Goal: Navigation & Orientation: Find specific page/section

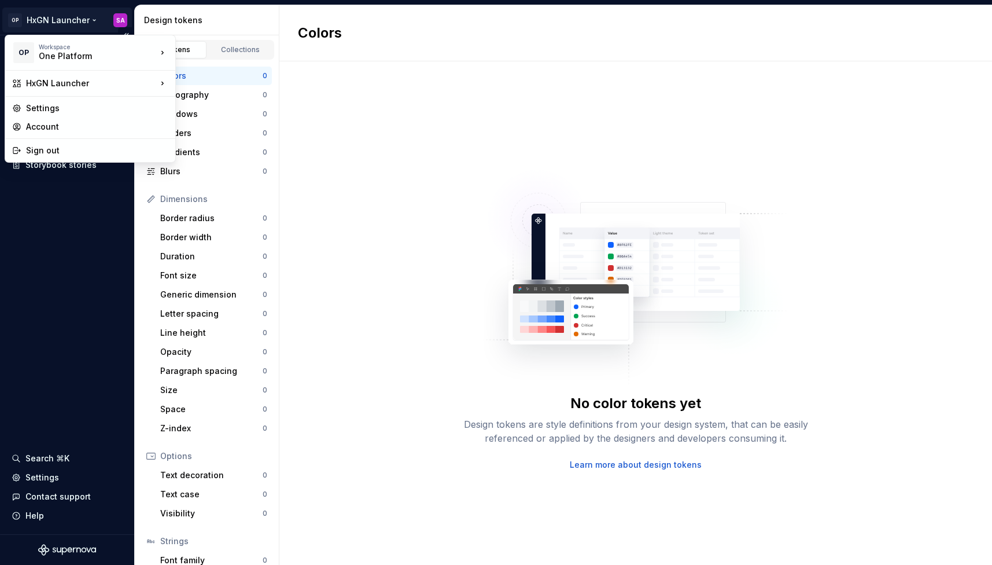
click at [118, 20] on html "OP HxGN Launcher SA Documentation Design system data Design tokens Components A…" at bounding box center [496, 282] width 992 height 565
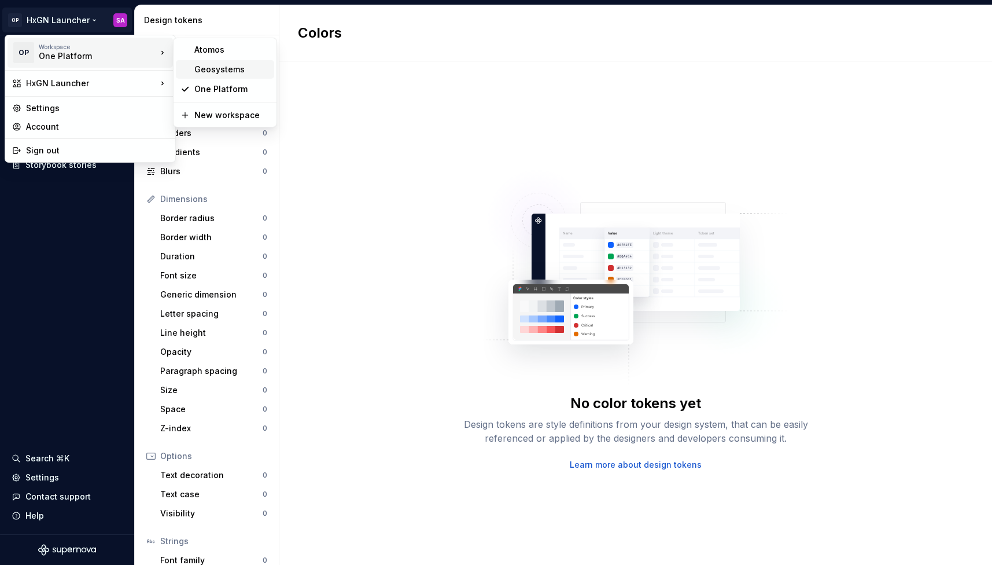
click at [227, 70] on div "Geosystems" at bounding box center [231, 70] width 75 height 12
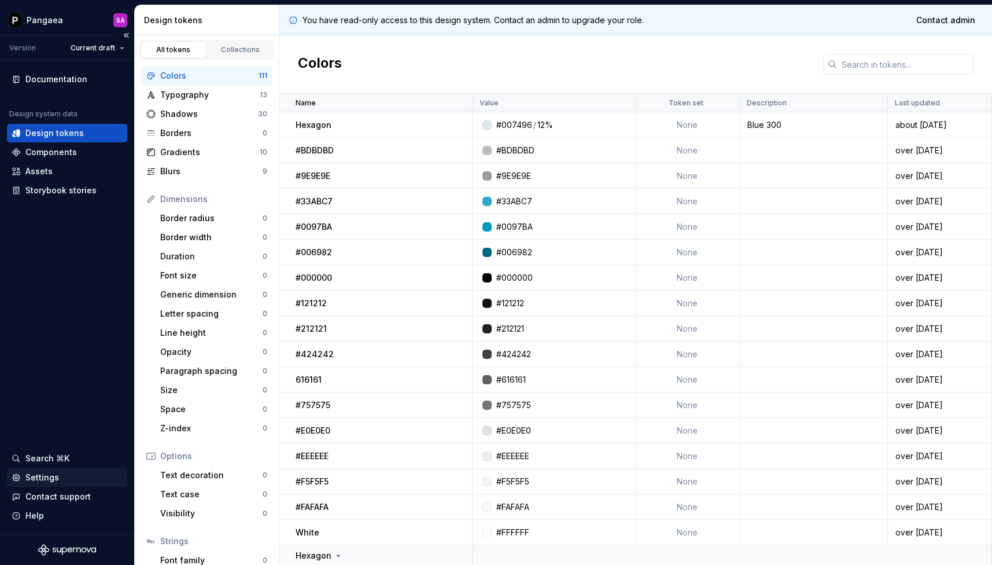
click at [43, 479] on div "Settings" at bounding box center [42, 477] width 34 height 12
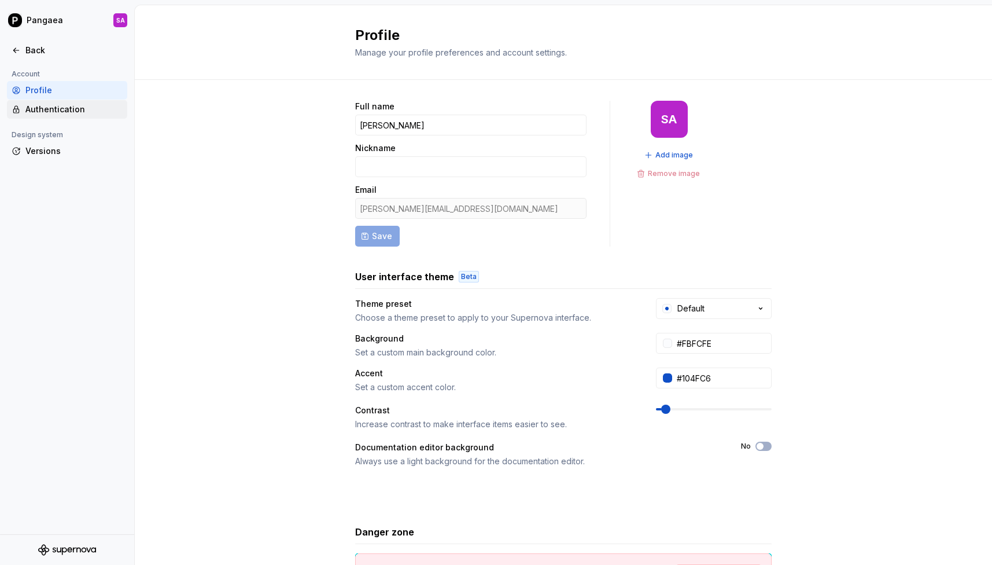
click at [39, 111] on div "Authentication" at bounding box center [73, 110] width 97 height 12
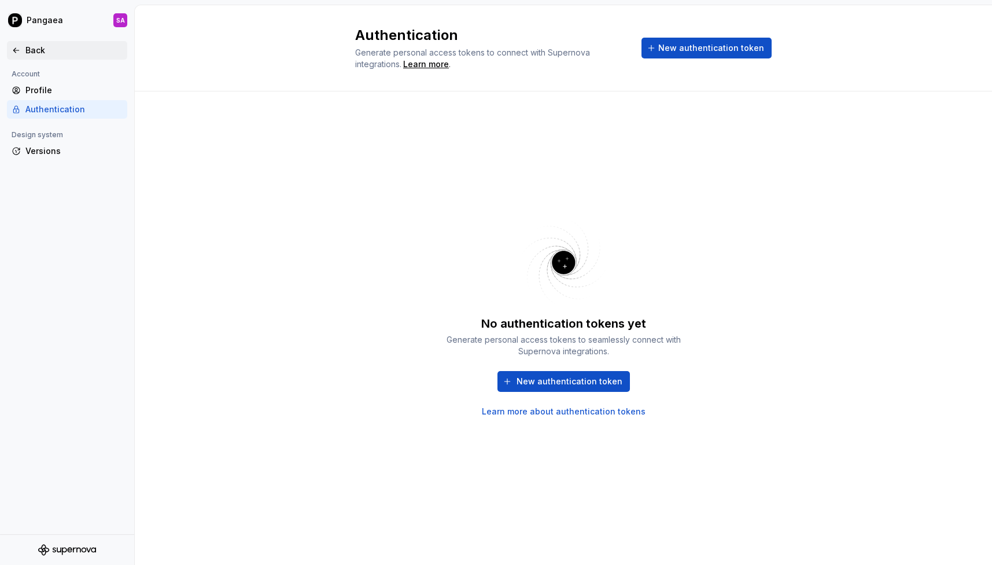
click at [17, 51] on icon at bounding box center [16, 50] width 9 height 9
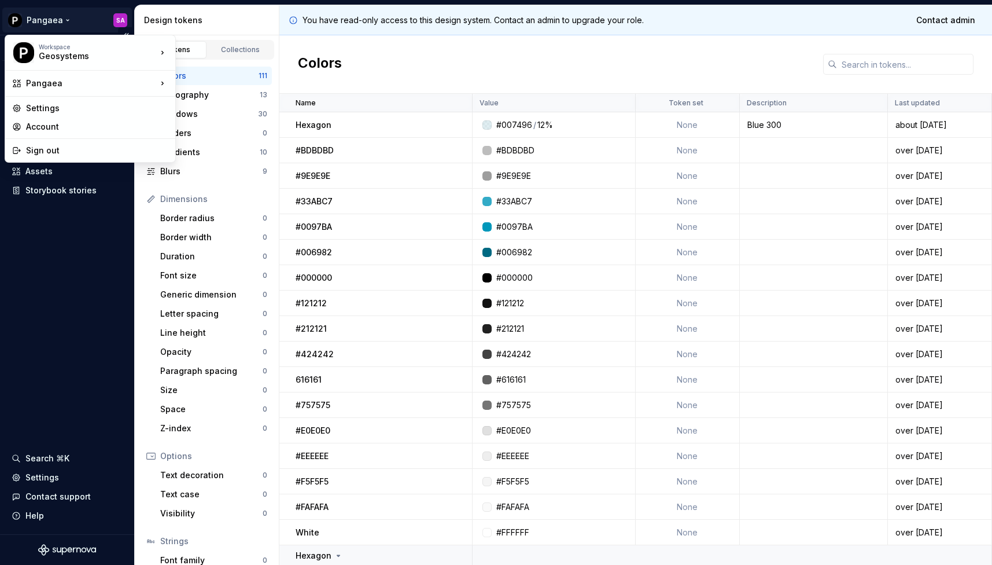
click at [119, 20] on html "Pangaea SA Version Current draft Documentation Design system data Design tokens…" at bounding box center [496, 282] width 992 height 565
click at [53, 109] on div "Settings" at bounding box center [97, 108] width 142 height 12
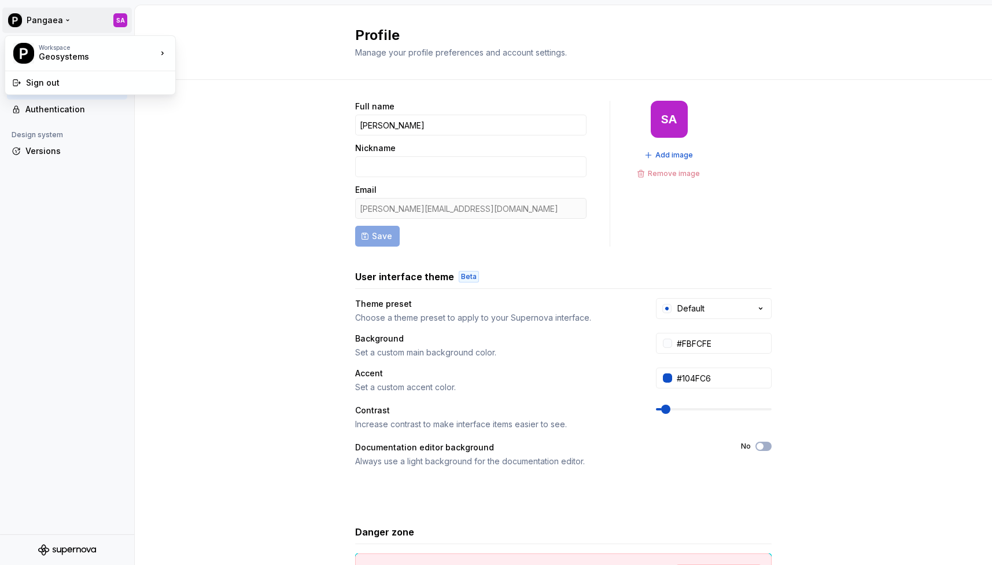
click at [121, 16] on html "Pangaea SA Back Account Profile Authentication Design system Versions Profile M…" at bounding box center [496, 282] width 992 height 565
click at [57, 14] on html "Pangaea SA Back Account Profile Authentication Design system Versions Profile M…" at bounding box center [496, 282] width 992 height 565
click at [55, 19] on html "Pangaea SA Back Account Profile Authentication Design system Versions Profile M…" at bounding box center [496, 282] width 992 height 565
click at [69, 56] on div "Geosystems" at bounding box center [88, 57] width 98 height 12
click at [245, 71] on div "Geosystems" at bounding box center [231, 70] width 75 height 12
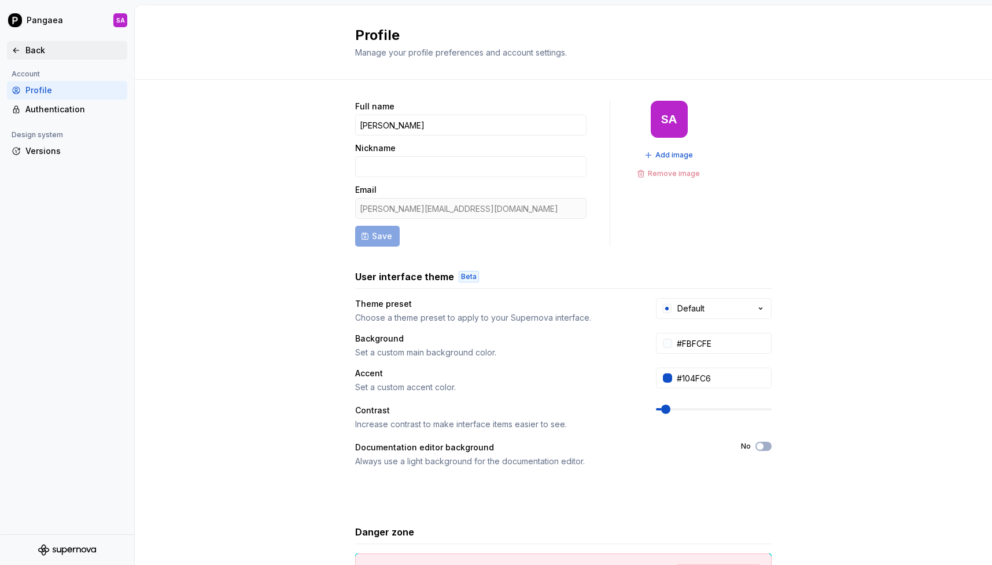
click at [16, 50] on icon at bounding box center [15, 50] width 5 height 5
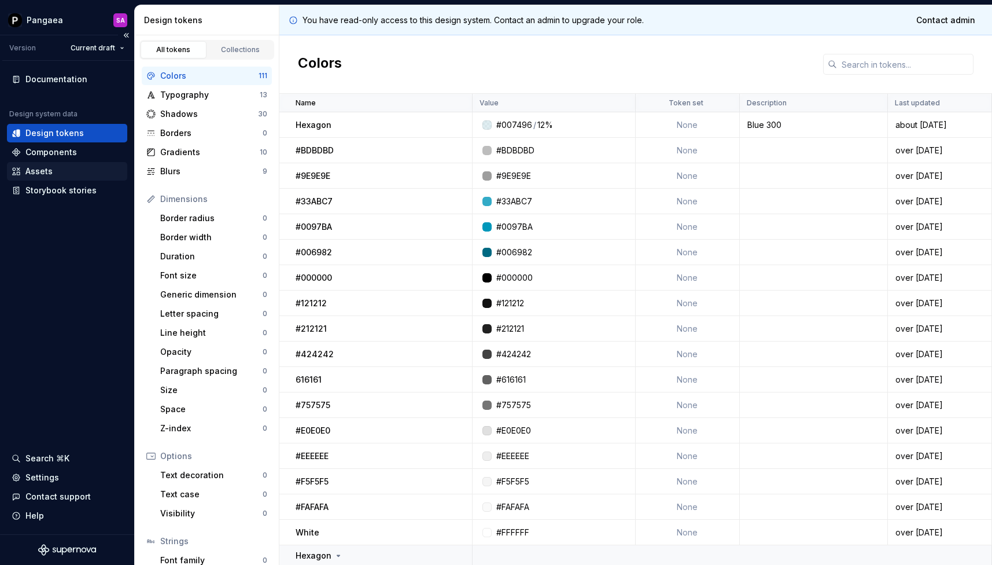
click at [45, 173] on div "Assets" at bounding box center [38, 171] width 27 height 12
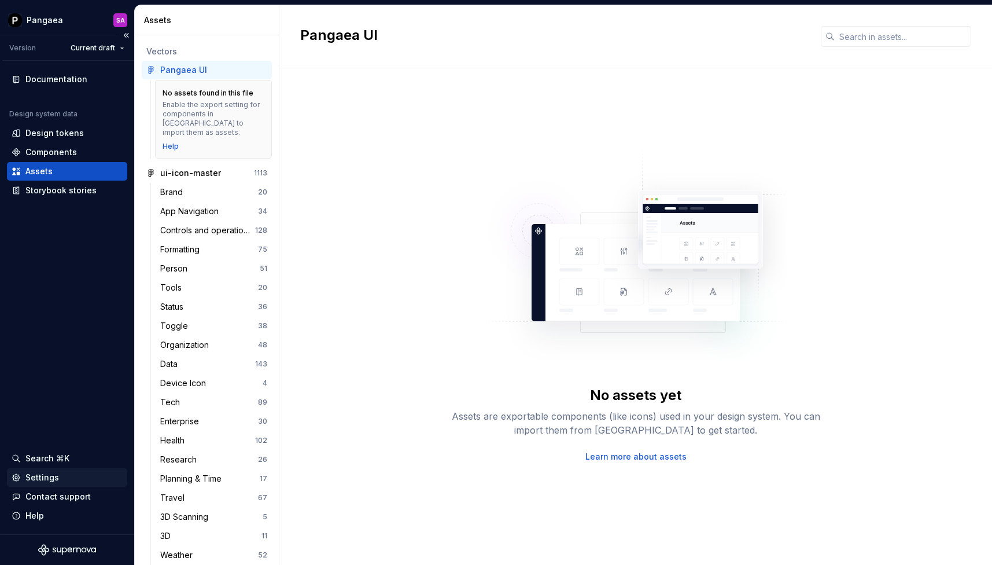
click at [43, 478] on div "Settings" at bounding box center [42, 477] width 34 height 12
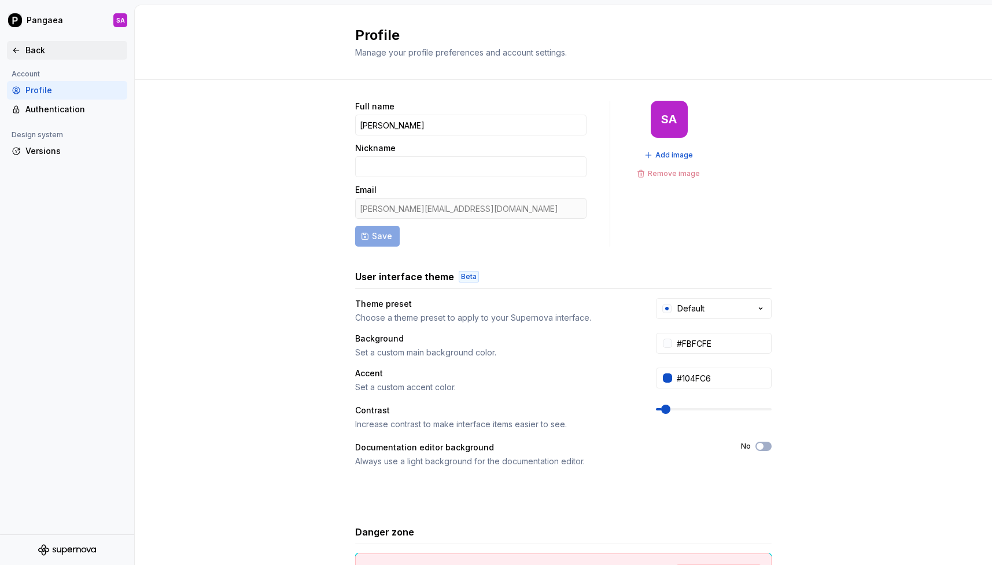
click at [20, 53] on icon at bounding box center [16, 50] width 9 height 9
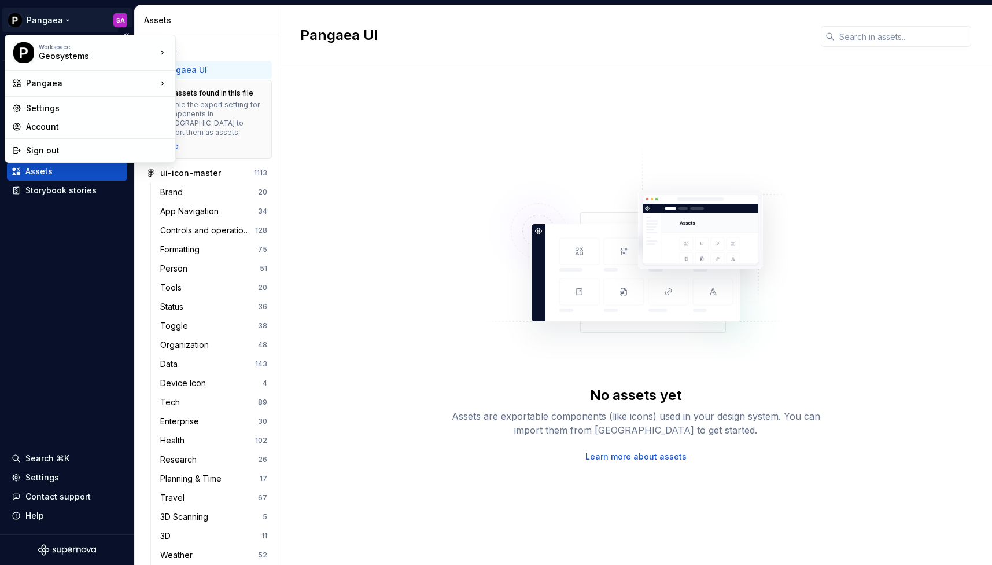
click at [57, 18] on html "Pangaea SA Version Current draft Documentation Design system data Design tokens…" at bounding box center [496, 282] width 992 height 565
click at [132, 124] on div "Account" at bounding box center [97, 127] width 142 height 12
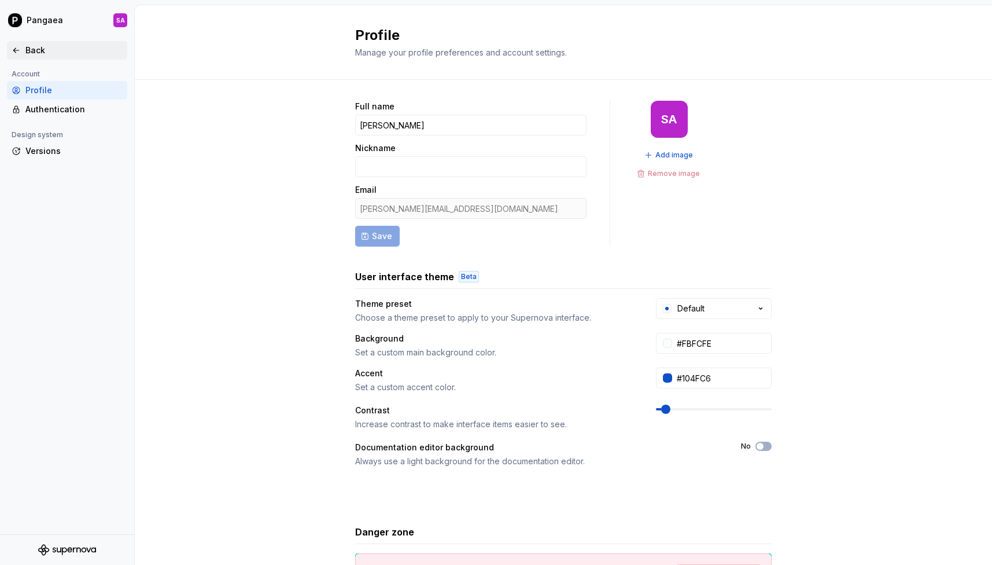
click at [16, 51] on icon at bounding box center [16, 50] width 9 height 9
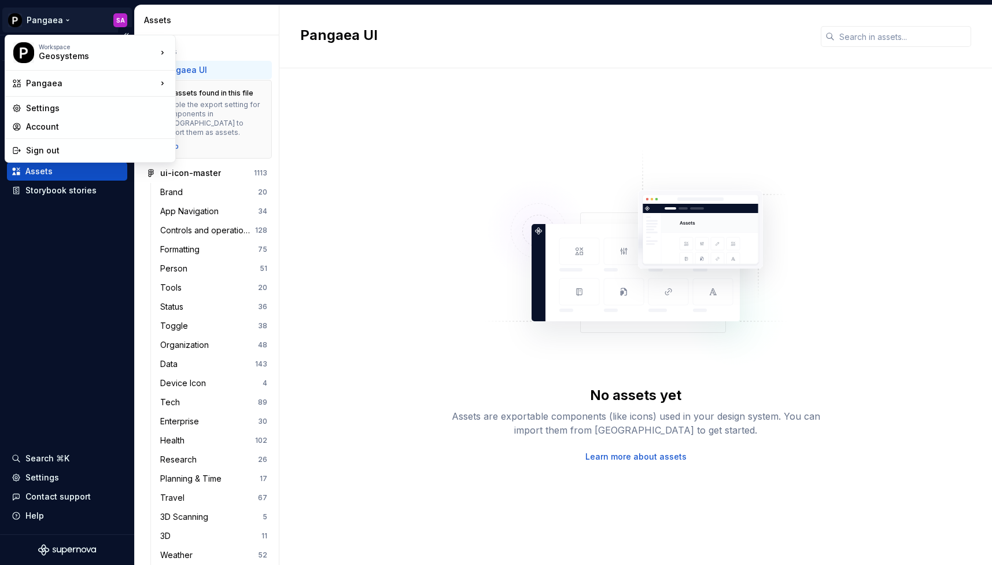
click at [123, 19] on html "Pangaea SA Version Current draft Documentation Design system data Design tokens…" at bounding box center [496, 282] width 992 height 565
click at [69, 102] on div "Settings" at bounding box center [90, 108] width 165 height 19
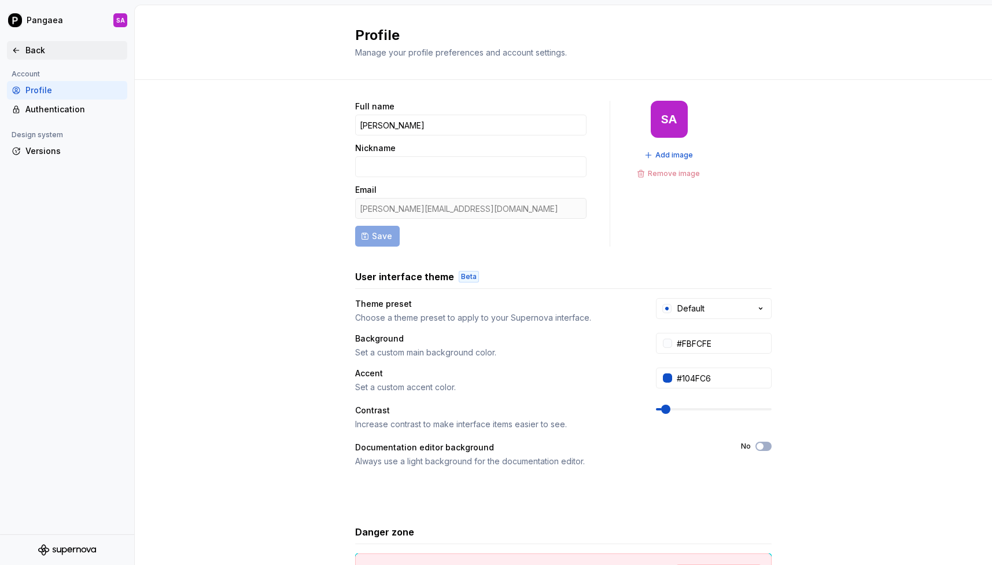
click at [28, 50] on div "Back" at bounding box center [73, 51] width 97 height 12
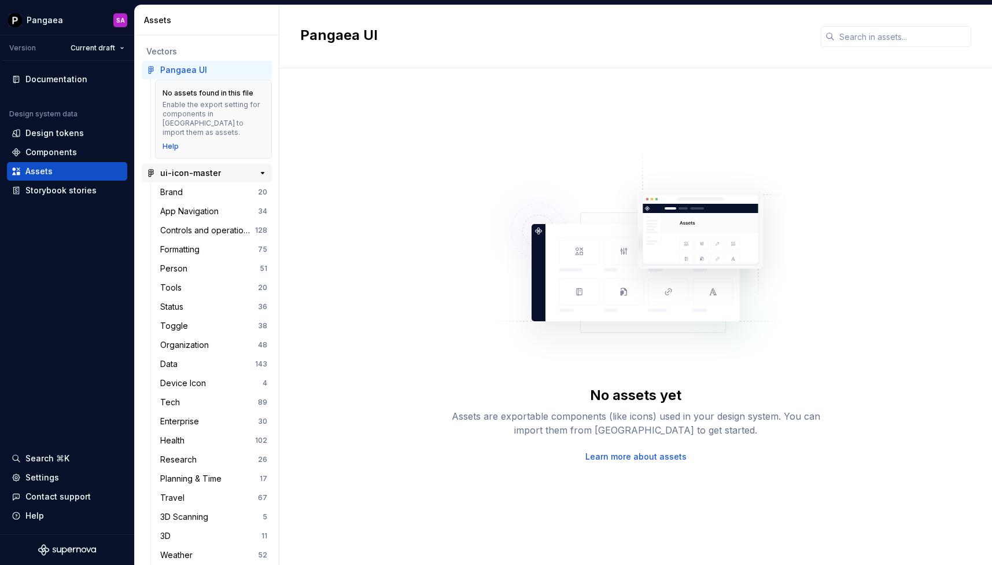
click at [190, 167] on div "ui-icon-master" at bounding box center [190, 173] width 61 height 12
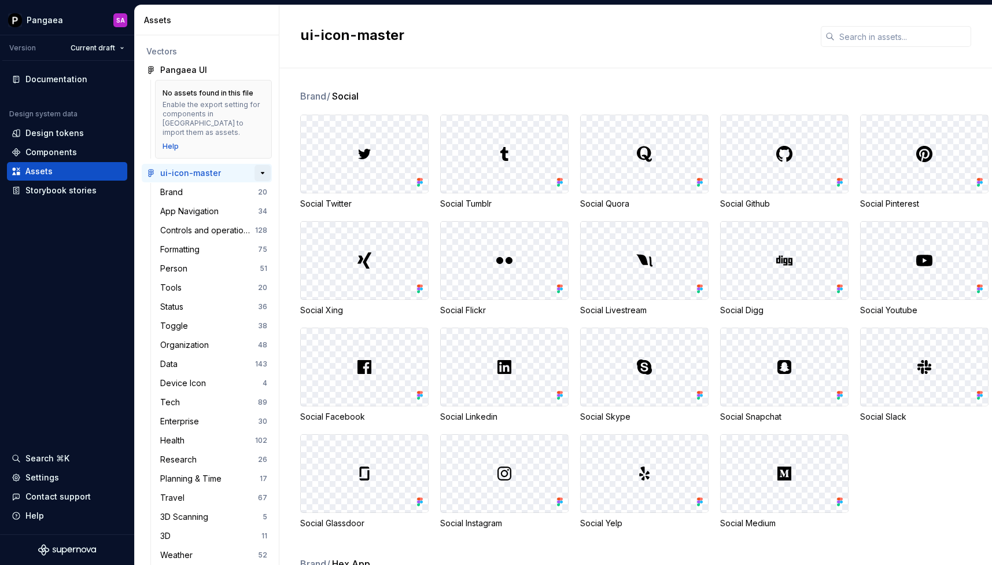
click at [261, 167] on button "button" at bounding box center [263, 173] width 16 height 16
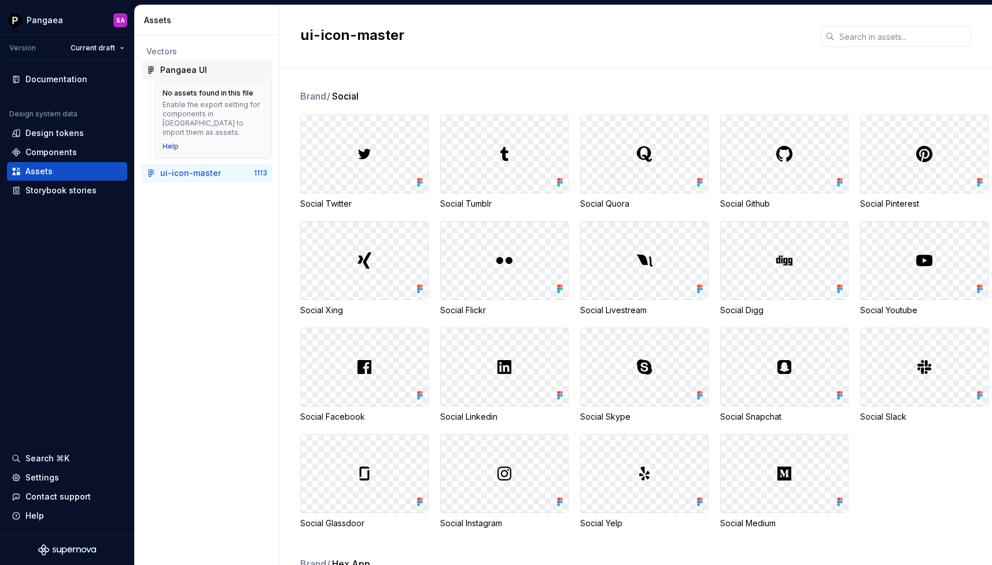
click at [256, 72] on div "Pangaea UI" at bounding box center [213, 70] width 107 height 12
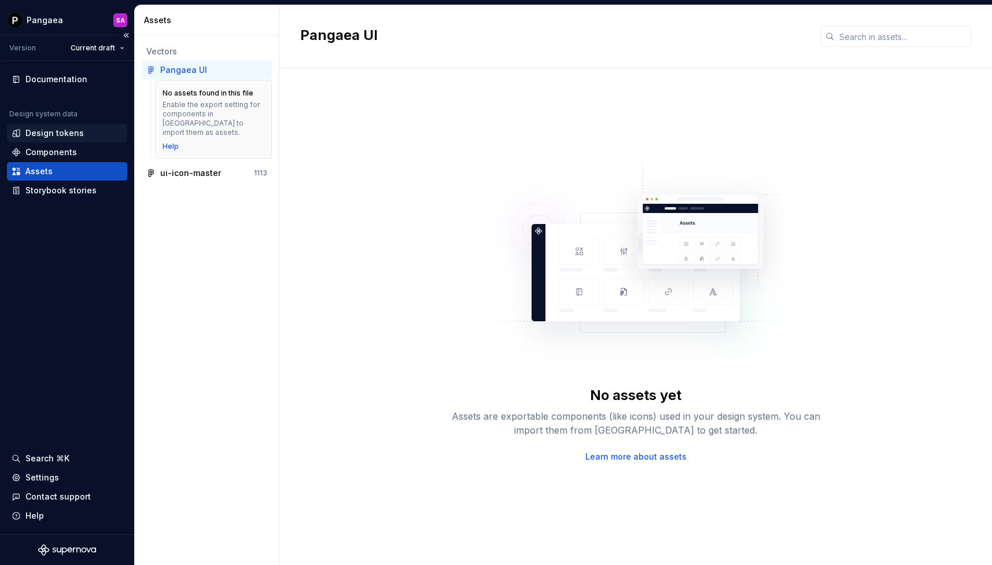
click at [38, 134] on div "Design tokens" at bounding box center [54, 133] width 58 height 12
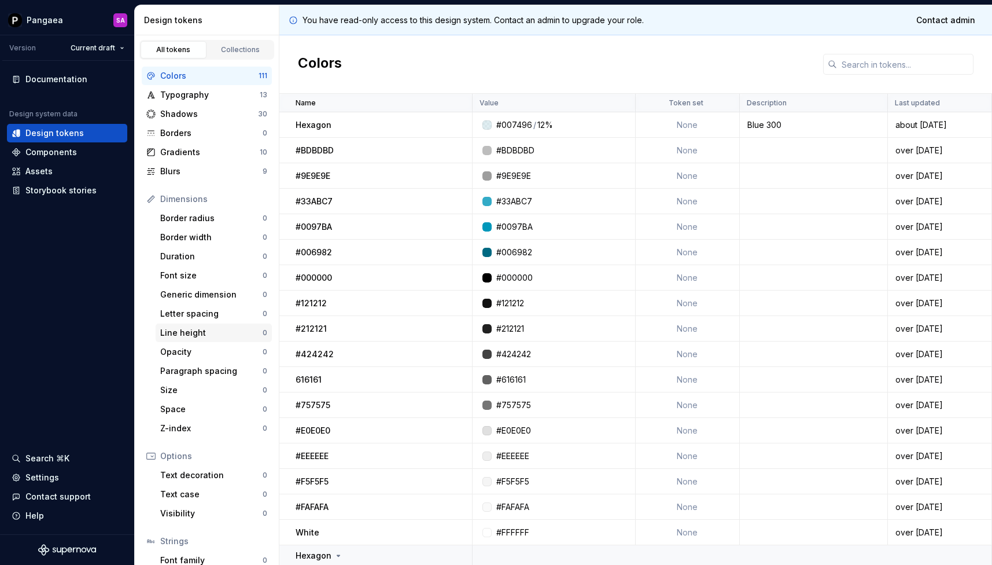
scroll to position [69, 0]
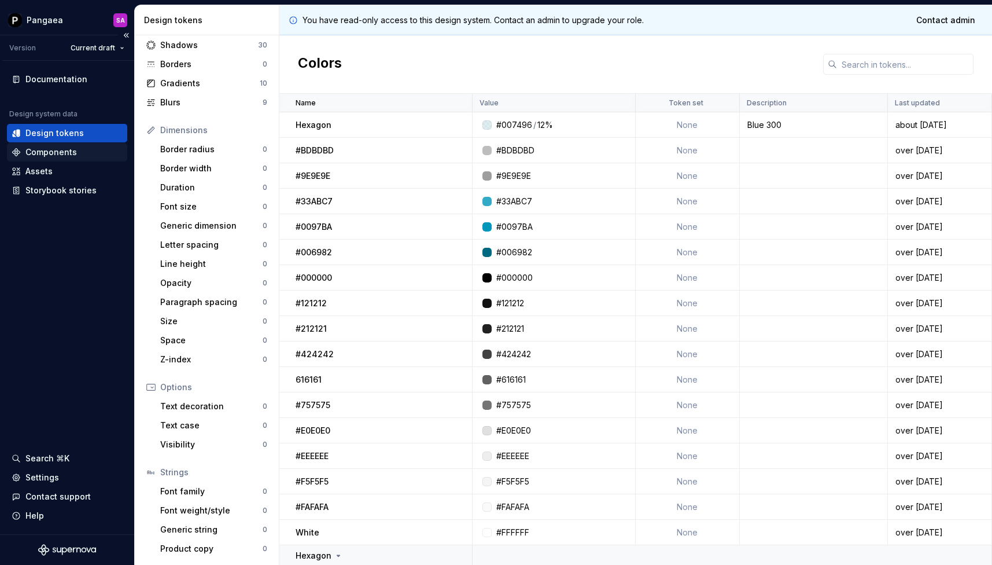
click at [46, 160] on div "Components" at bounding box center [67, 152] width 120 height 19
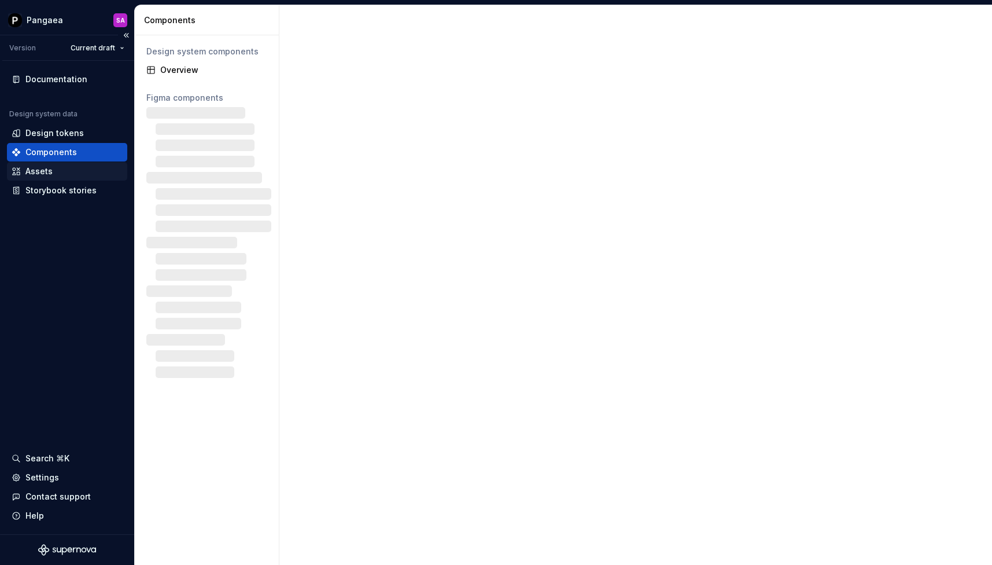
click at [51, 177] on div "Assets" at bounding box center [67, 171] width 120 height 19
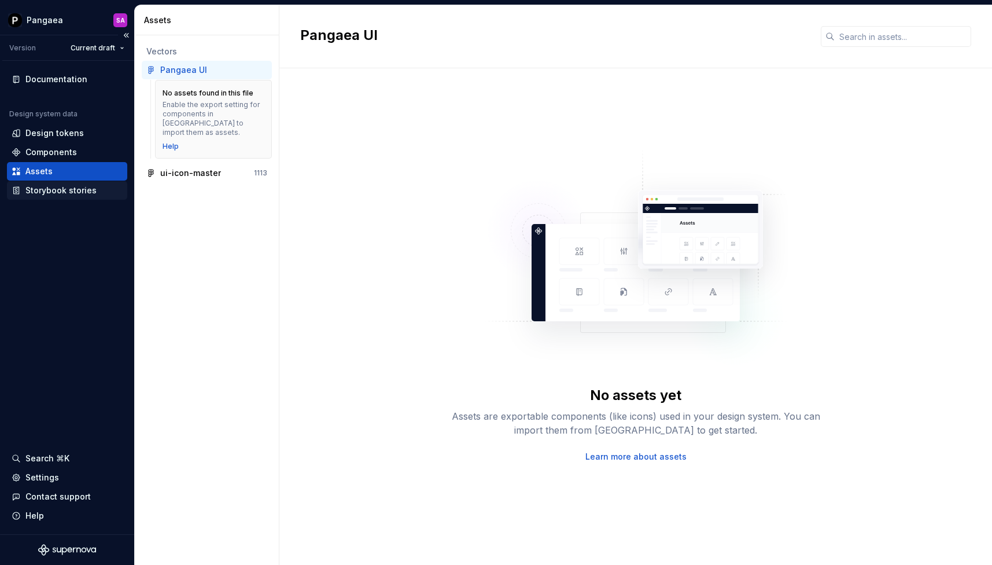
click at [52, 192] on div "Storybook stories" at bounding box center [60, 191] width 71 height 12
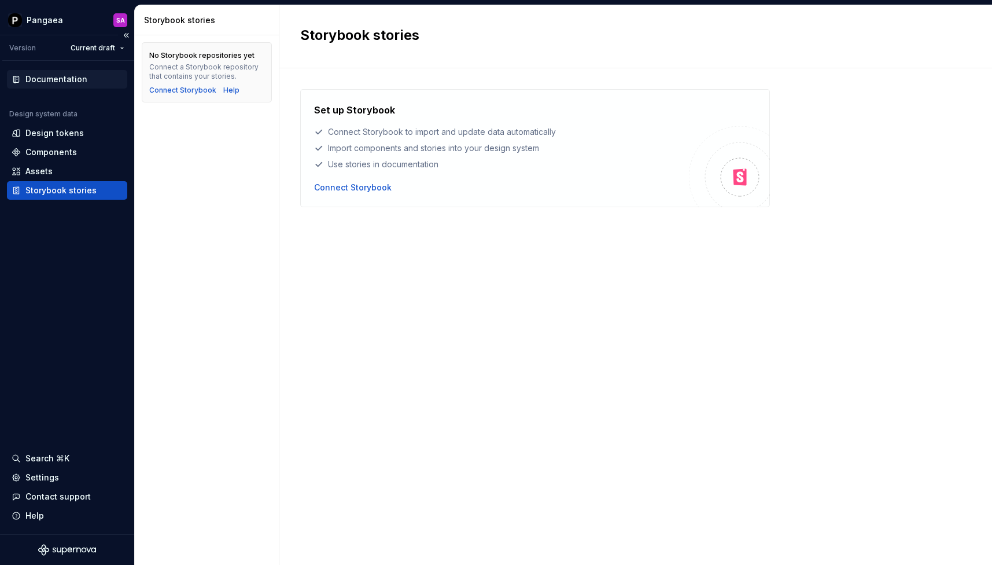
click at [73, 76] on div "Documentation" at bounding box center [56, 79] width 62 height 12
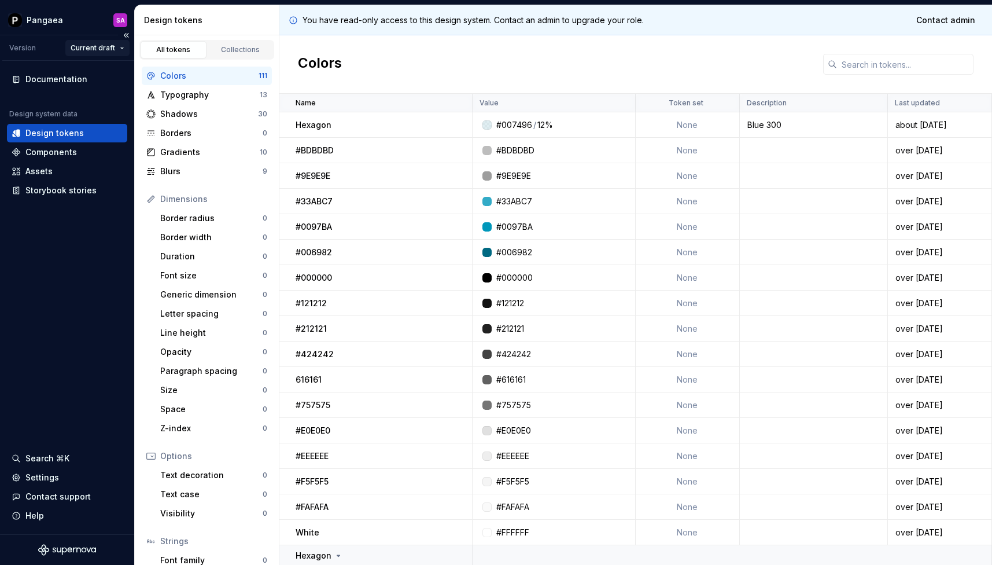
click at [97, 49] on html "Pangaea SA Version Current draft Documentation Design system data Design tokens…" at bounding box center [496, 282] width 992 height 565
click at [118, 89] on div "v 1 - Pangaea 1.0" at bounding box center [125, 89] width 75 height 12
click at [110, 49] on html "Pangaea SA Version Current draft Documentation Design system data Design tokens…" at bounding box center [496, 282] width 992 height 565
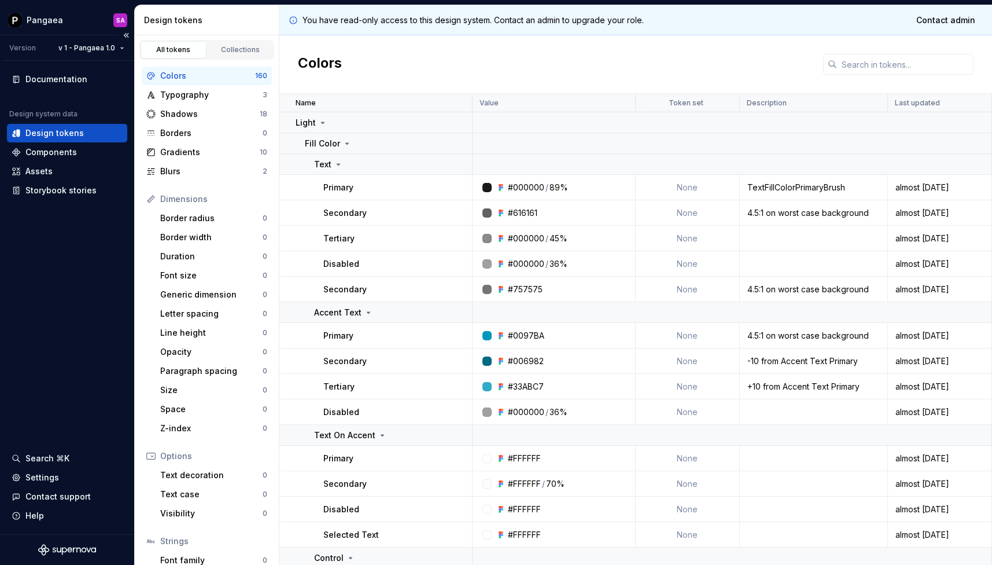
click at [53, 552] on icon "Supernova Logo" at bounding box center [67, 550] width 58 height 12
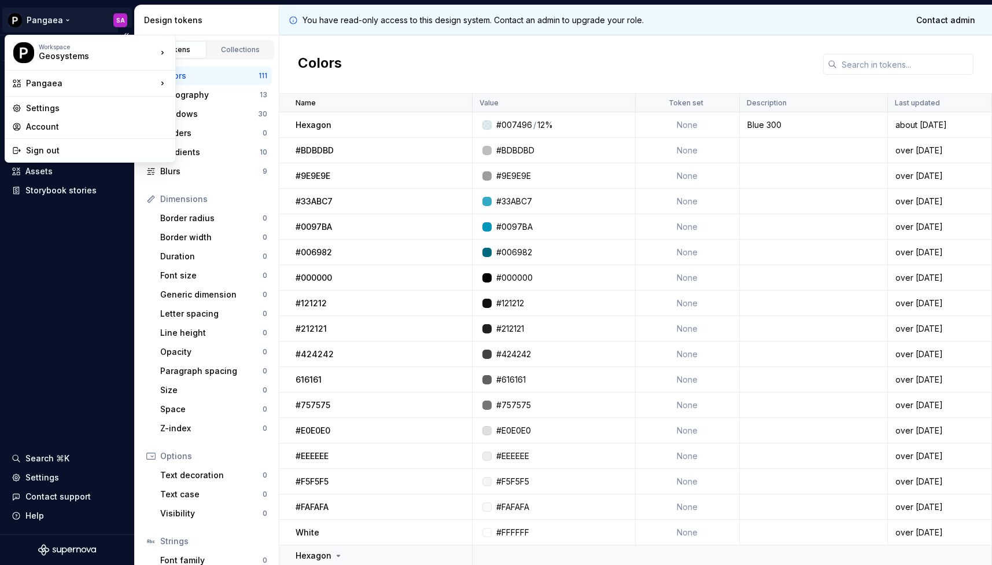
click at [35, 20] on html "Pangaea SA Version Current draft Documentation Design system data Design tokens…" at bounding box center [496, 282] width 992 height 565
click at [62, 82] on div "Pangaea" at bounding box center [91, 84] width 131 height 12
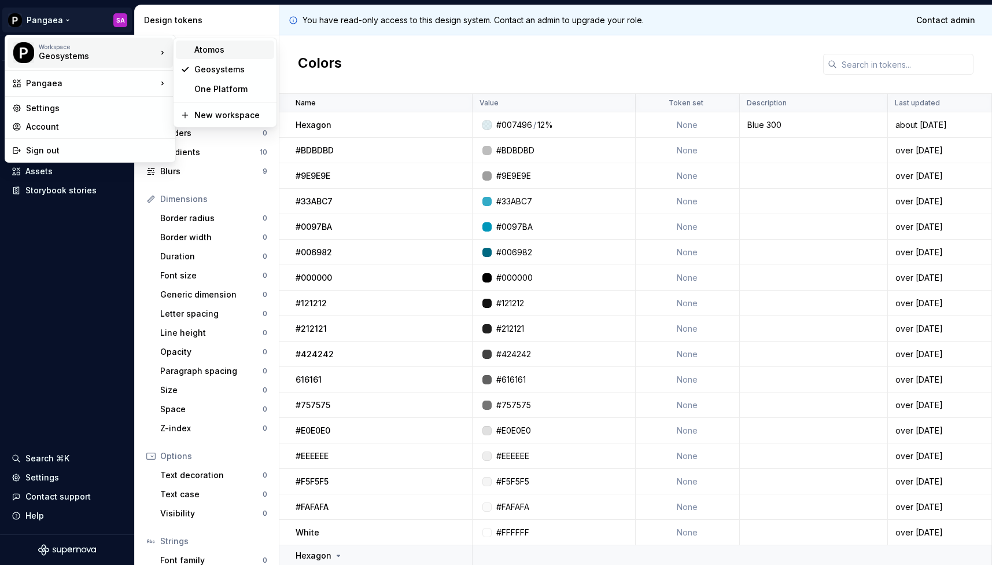
click at [215, 54] on div "Atomos" at bounding box center [231, 50] width 75 height 12
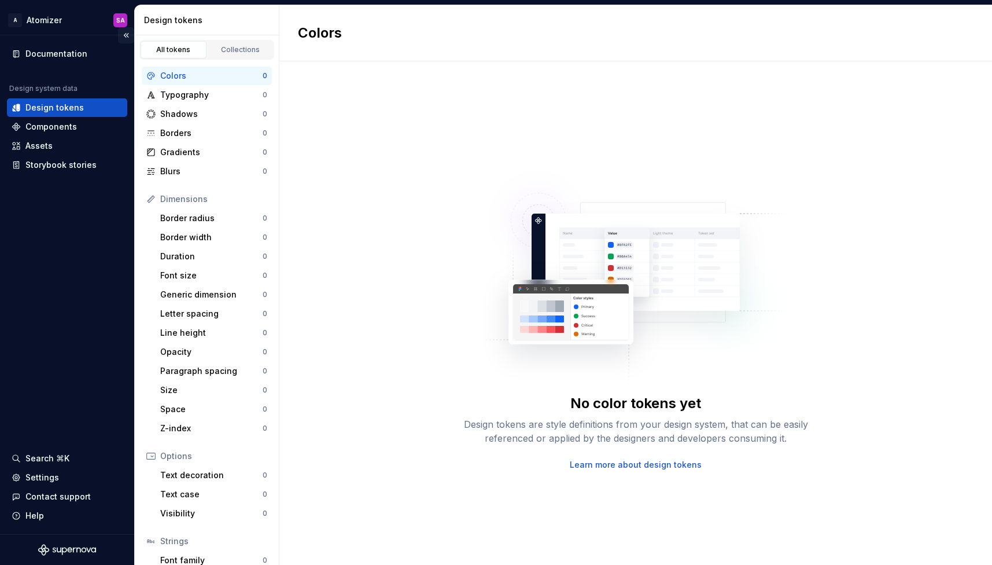
click at [124, 39] on button "Collapse sidebar" at bounding box center [126, 35] width 16 height 16
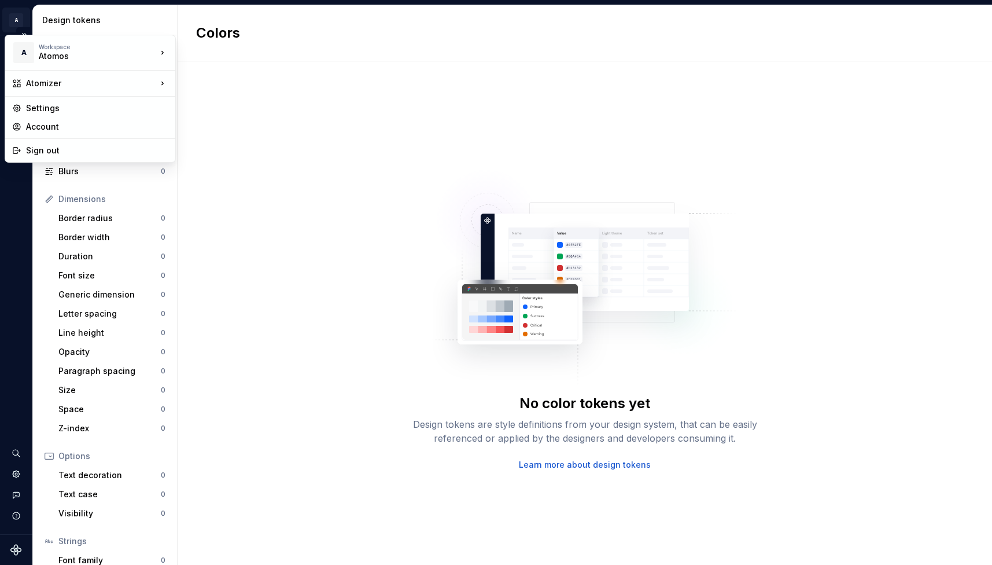
click at [14, 17] on html "A Atomizer SA Design system data Design tokens All tokens Collections Colors 0 …" at bounding box center [496, 282] width 992 height 565
click at [217, 73] on div "Geosystems" at bounding box center [231, 70] width 75 height 12
